Goal: Information Seeking & Learning: Learn about a topic

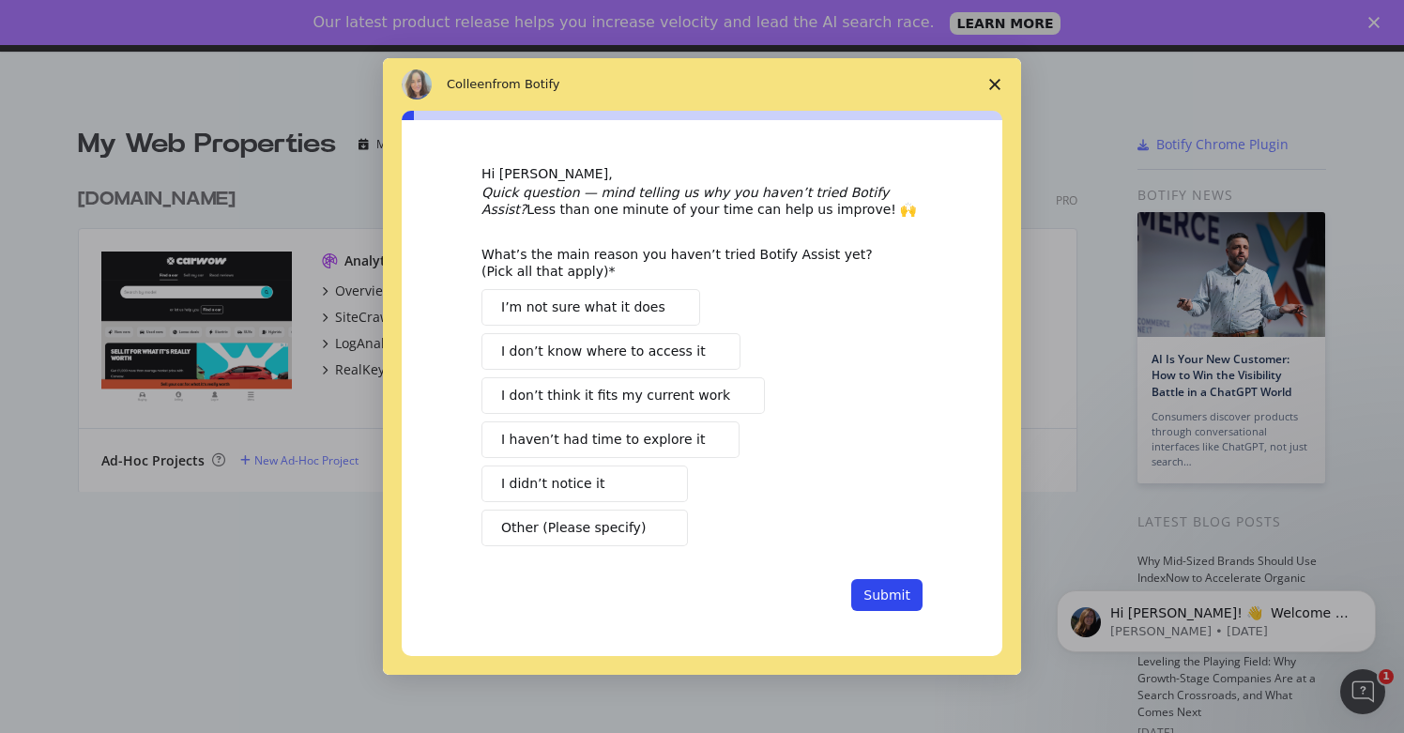
click at [994, 85] on polygon "Close survey" at bounding box center [994, 84] width 11 height 11
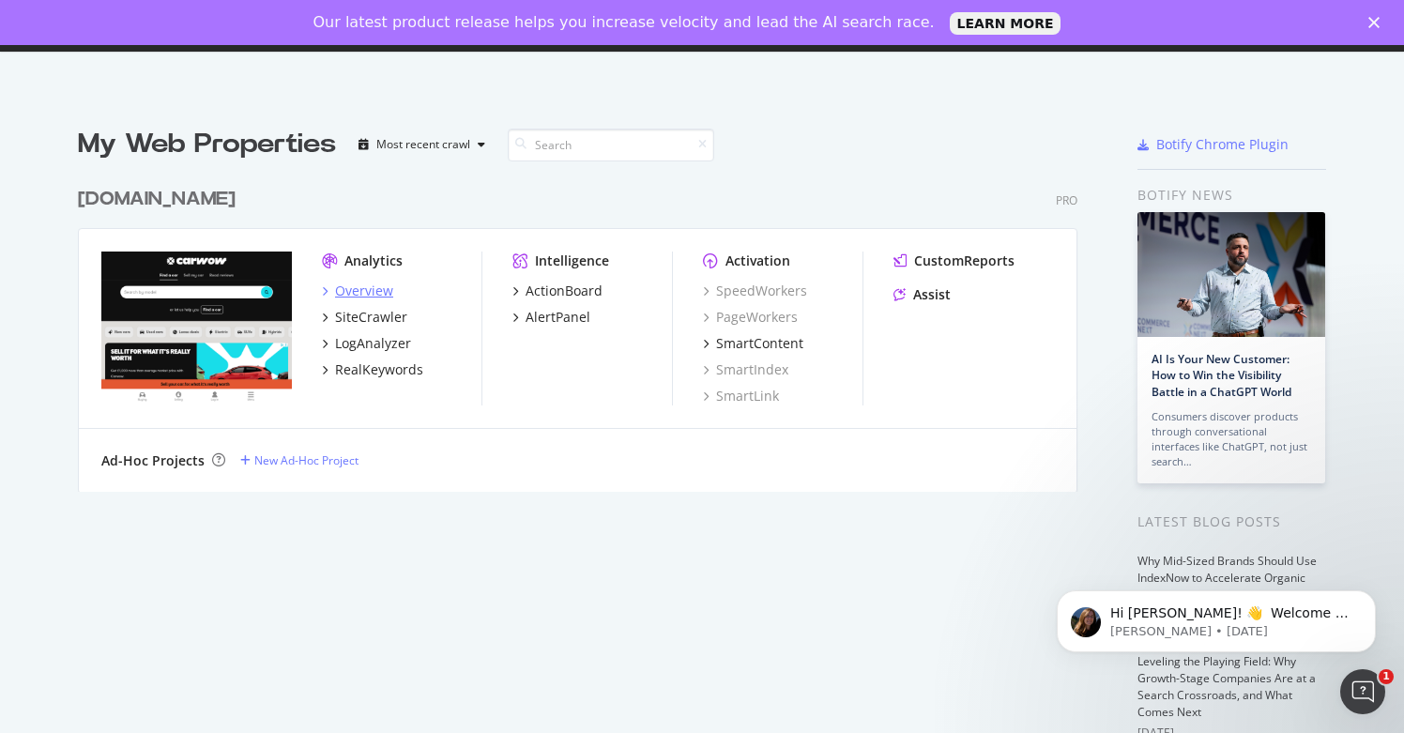
click at [324, 292] on icon "grid" at bounding box center [325, 290] width 6 height 9
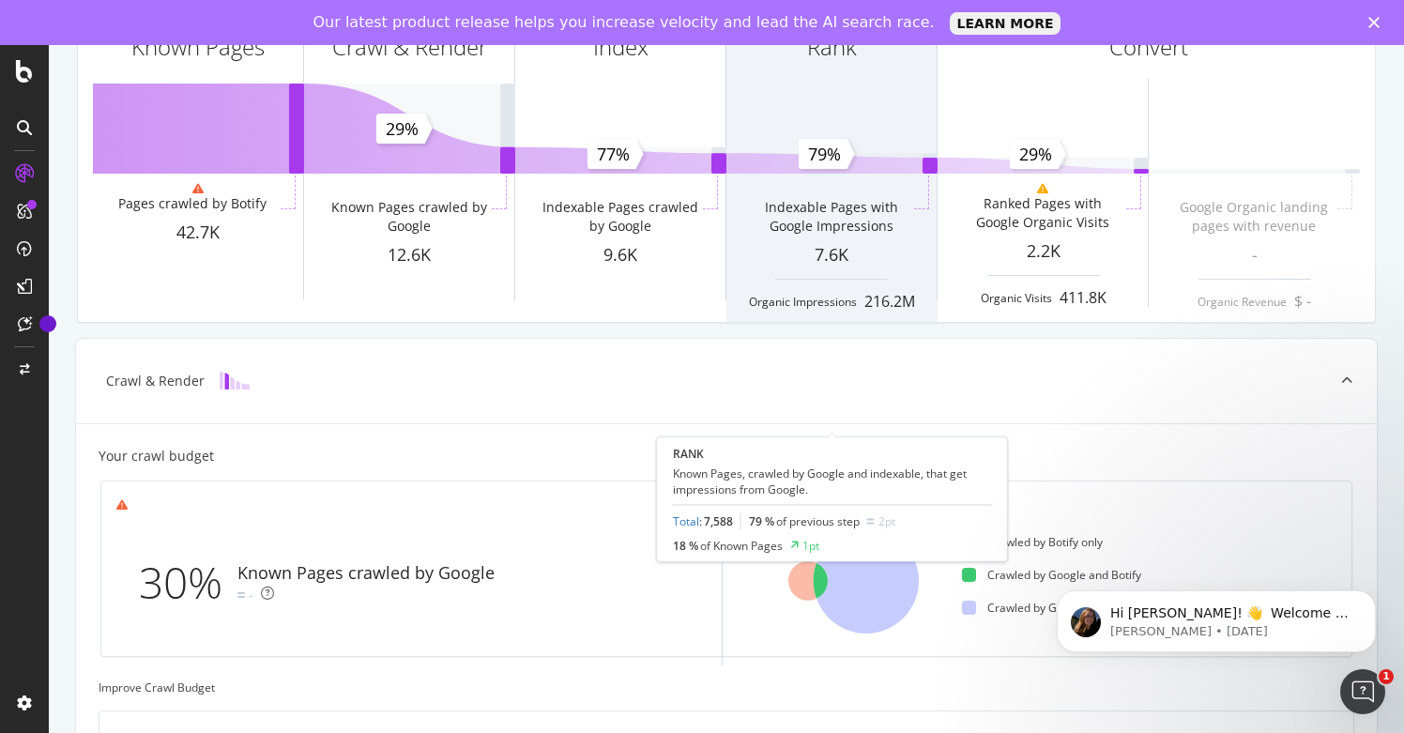
scroll to position [459, 0]
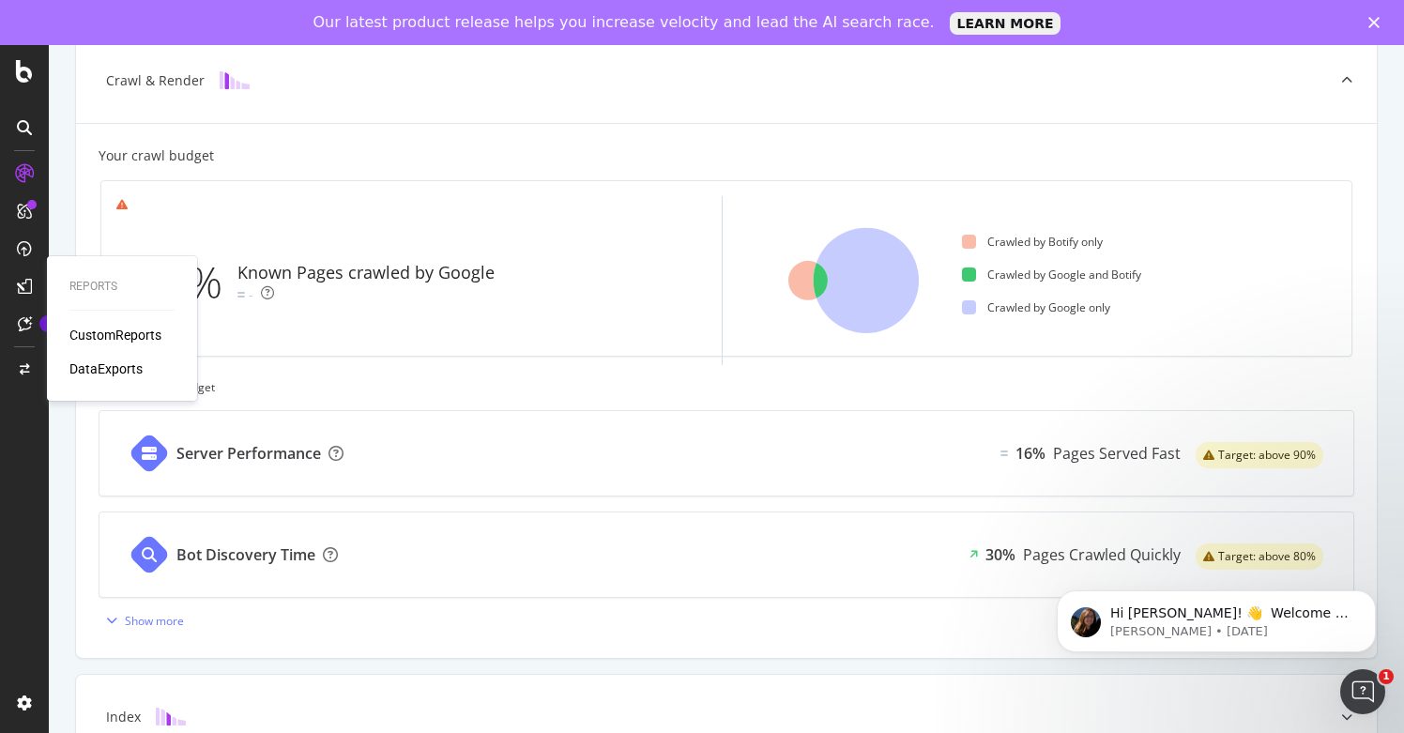
click at [92, 332] on div "CustomReports" at bounding box center [115, 335] width 92 height 19
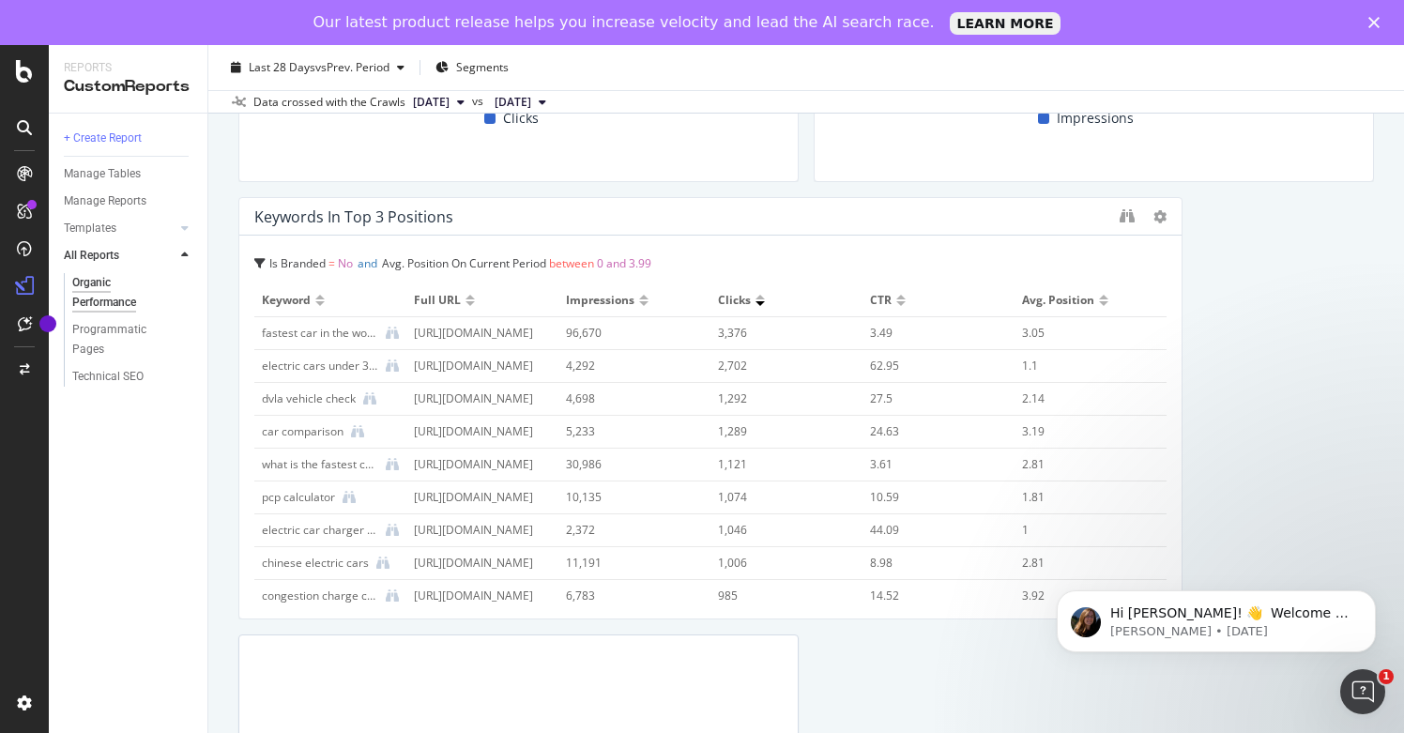
scroll to position [1382, 0]
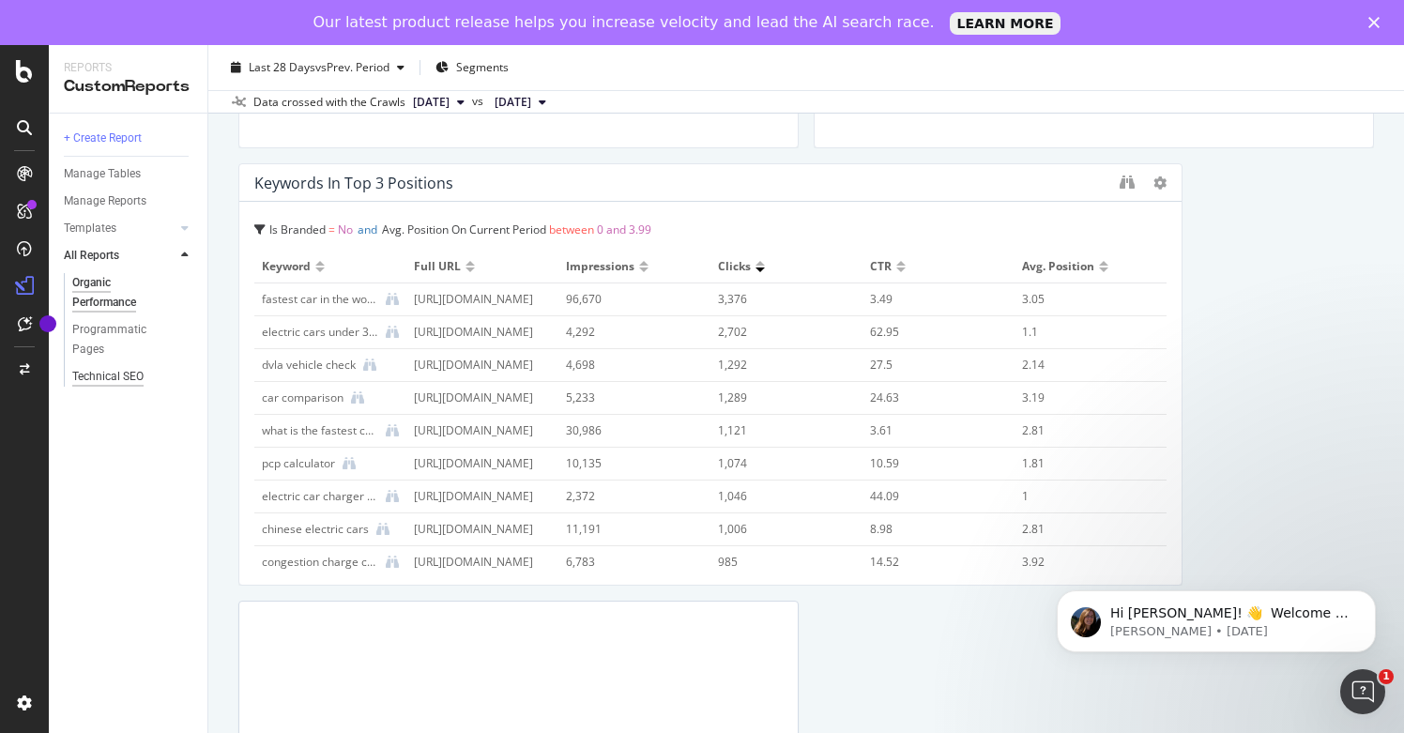
click at [112, 378] on div "Technical SEO" at bounding box center [107, 377] width 71 height 20
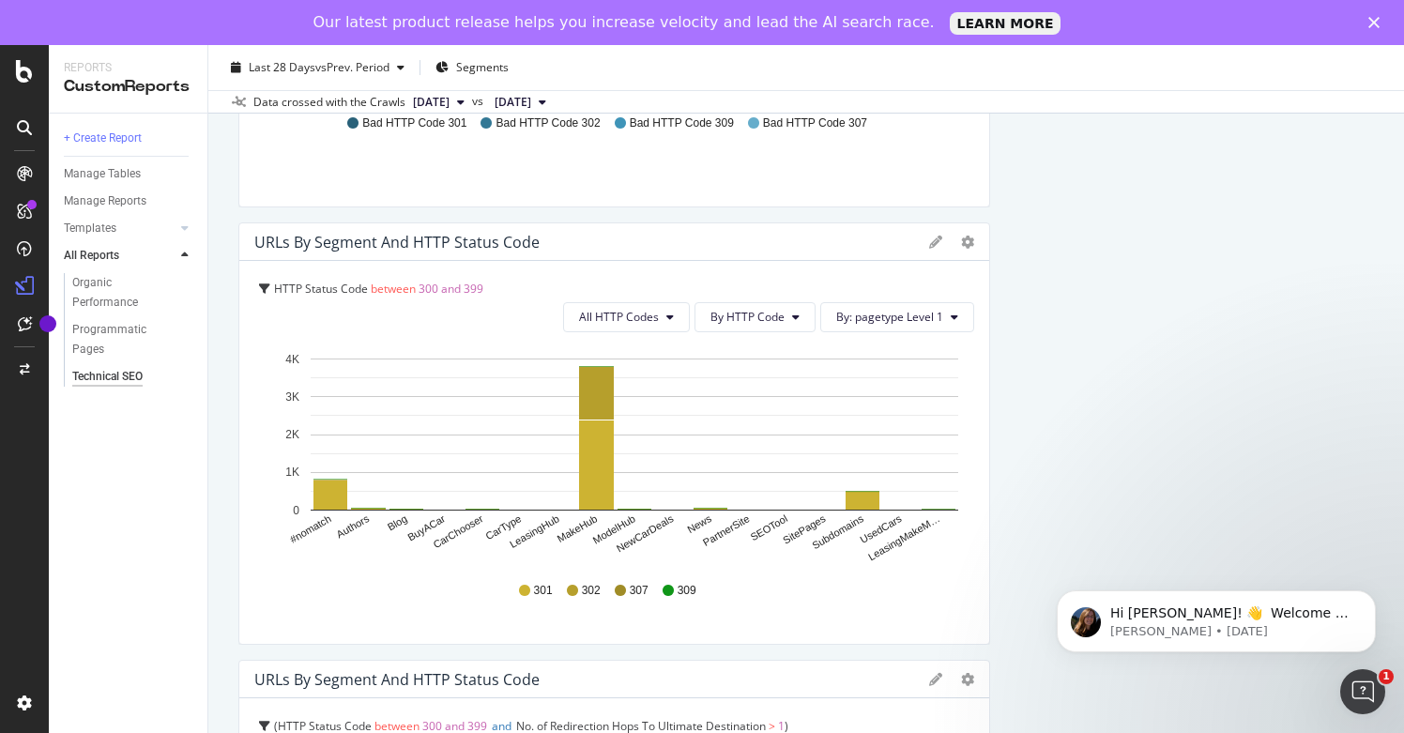
scroll to position [1894, 0]
